Goal: Navigation & Orientation: Find specific page/section

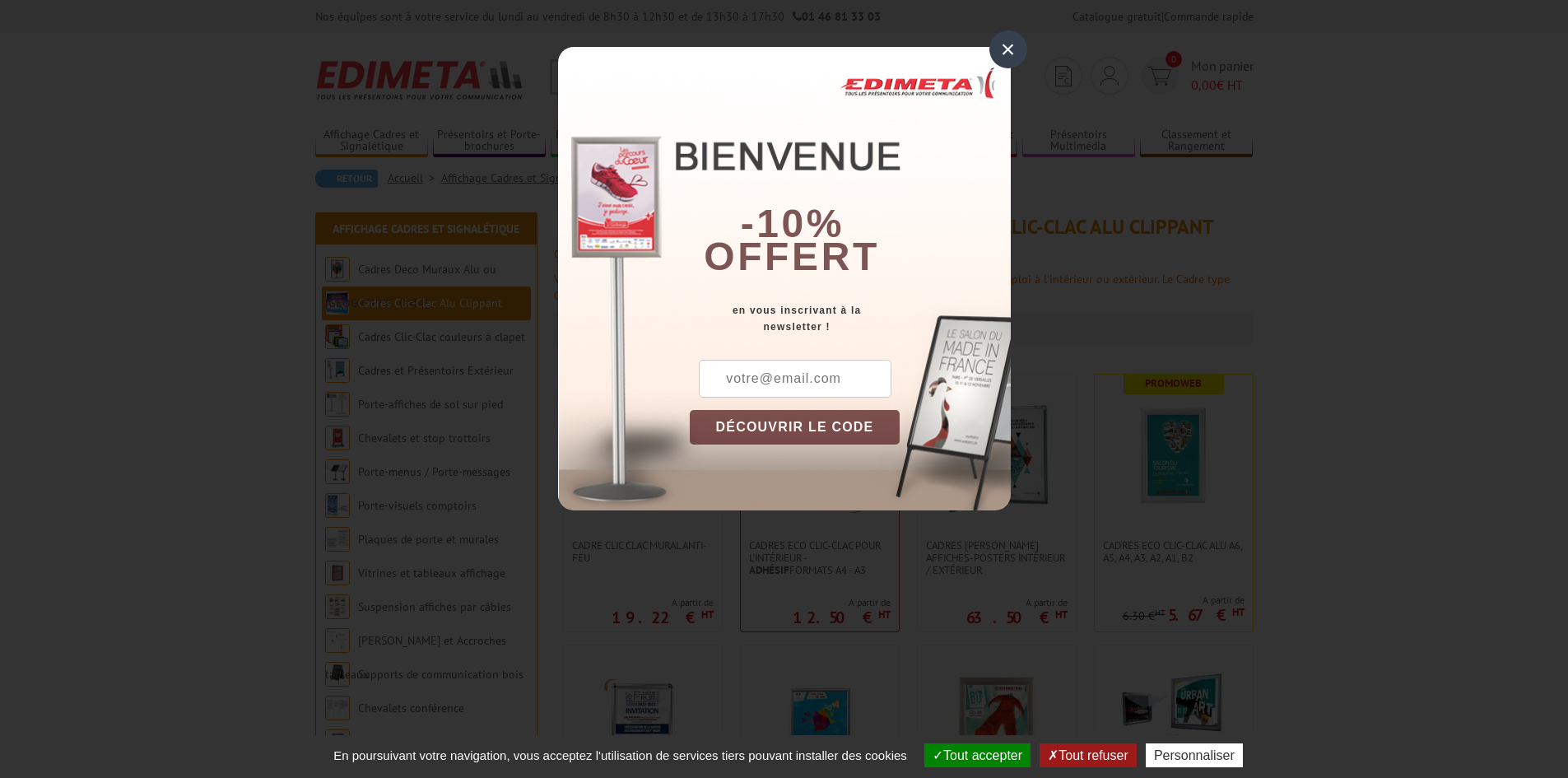
click at [1012, 55] on div "×" at bounding box center [1007, 49] width 37 height 38
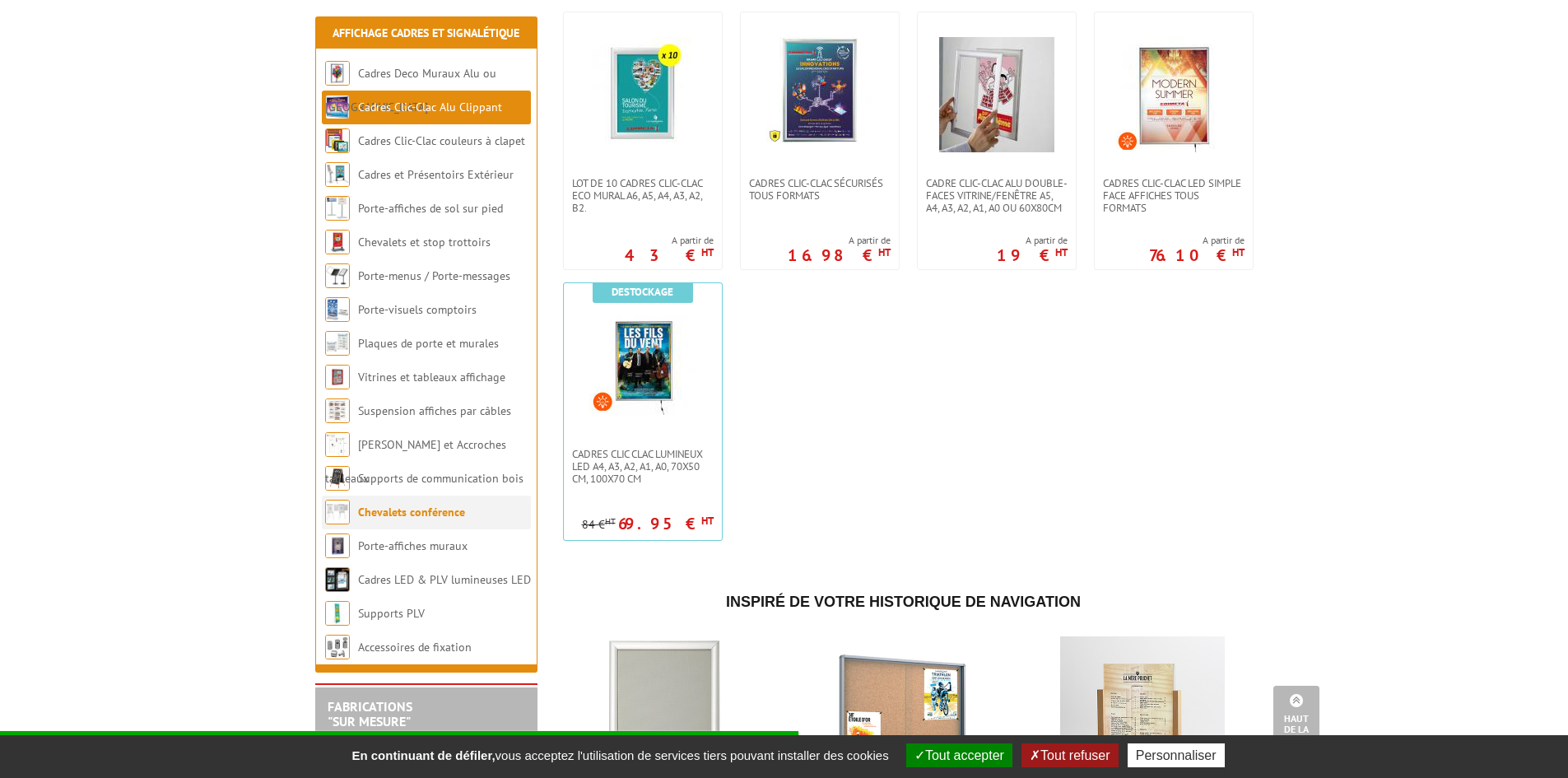
scroll to position [905, 0]
click at [391, 104] on link "Cadres Clic-Clac Alu Clippant" at bounding box center [429, 106] width 144 height 15
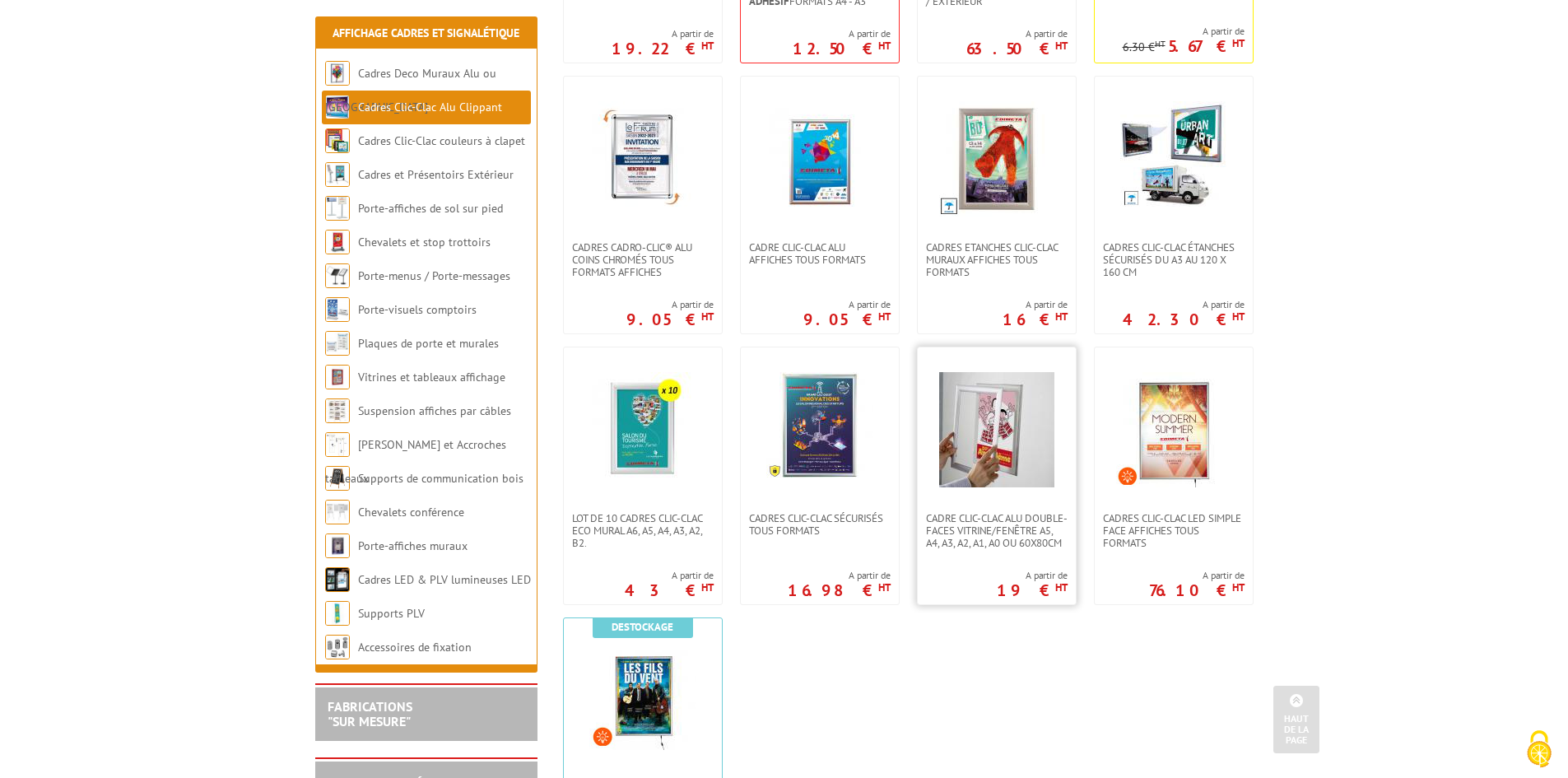
scroll to position [577, 0]
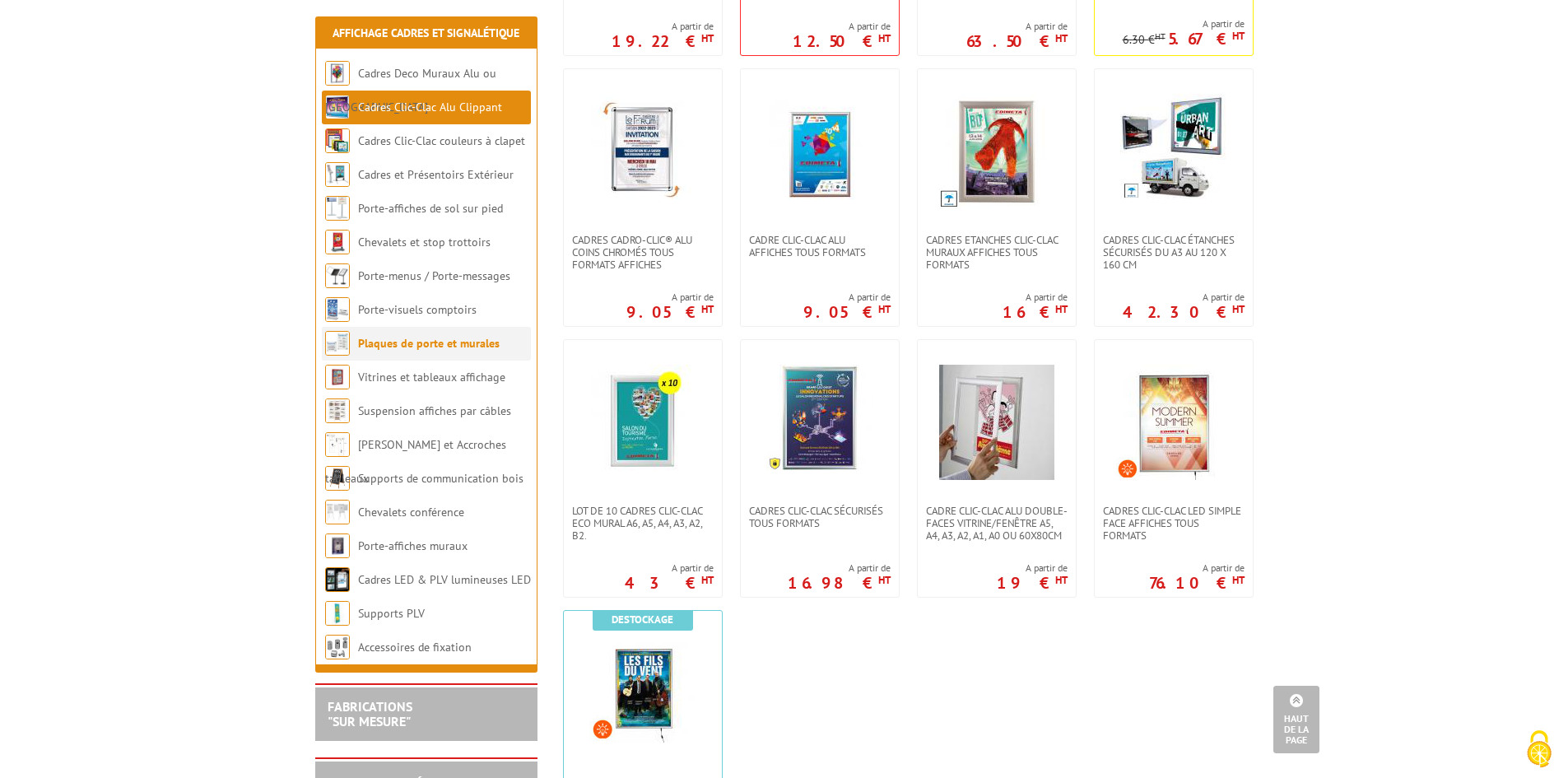
click at [424, 349] on link "Plaques de porte et murales" at bounding box center [428, 343] width 141 height 15
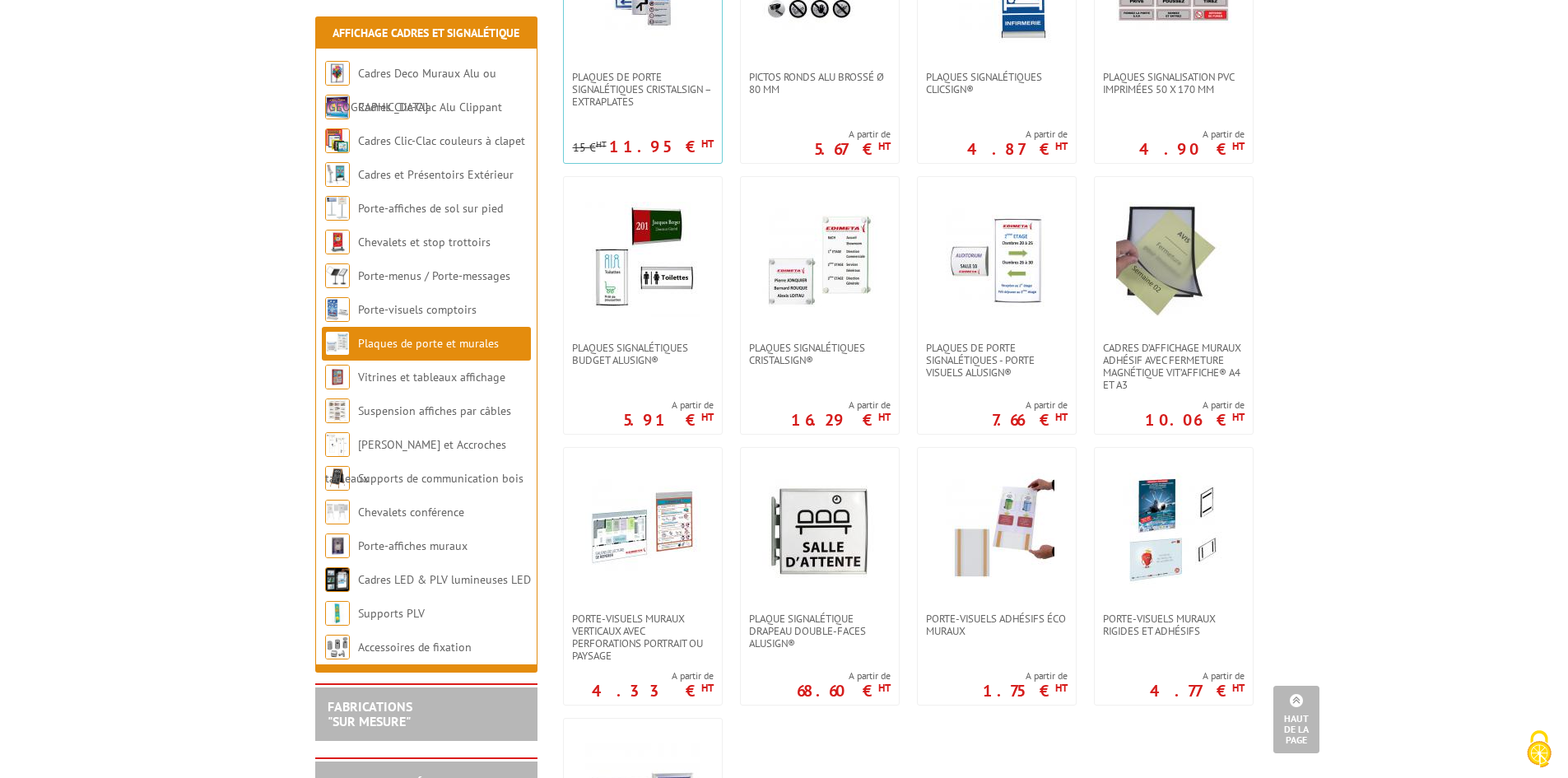
scroll to position [494, 0]
